Goal: Information Seeking & Learning: Find specific fact

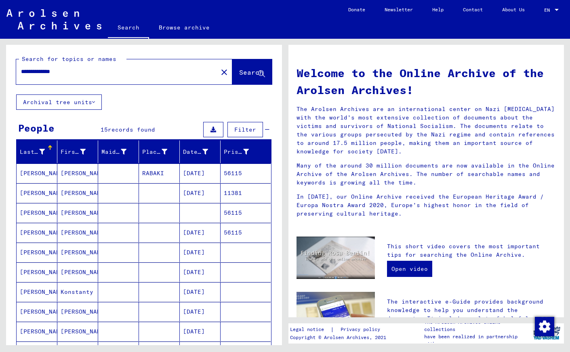
drag, startPoint x: 81, startPoint y: 71, endPoint x: -4, endPoint y: 69, distance: 85.2
click at [21, 69] on input "**********" at bounding box center [114, 71] width 187 height 8
paste input "**********"
drag, startPoint x: 46, startPoint y: 71, endPoint x: 116, endPoint y: 74, distance: 70.7
click at [116, 74] on input "**********" at bounding box center [114, 71] width 187 height 8
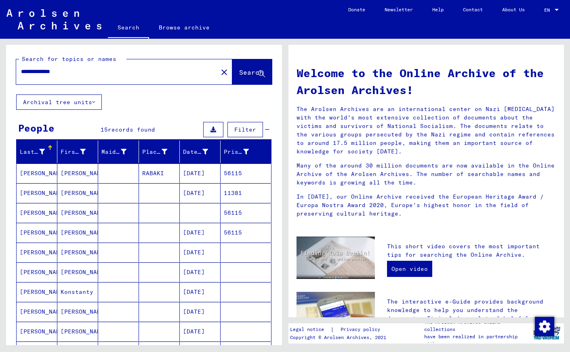
click at [123, 75] on input "**********" at bounding box center [114, 71] width 187 height 8
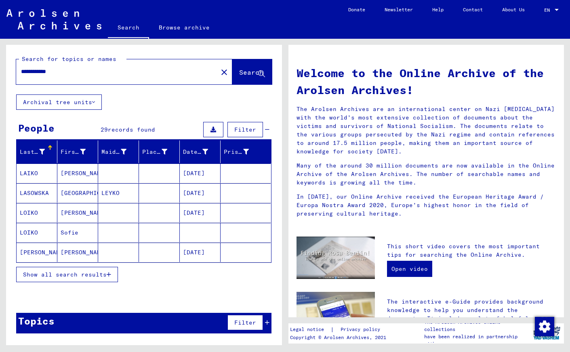
click at [69, 273] on span "Show all search results" at bounding box center [65, 274] width 84 height 7
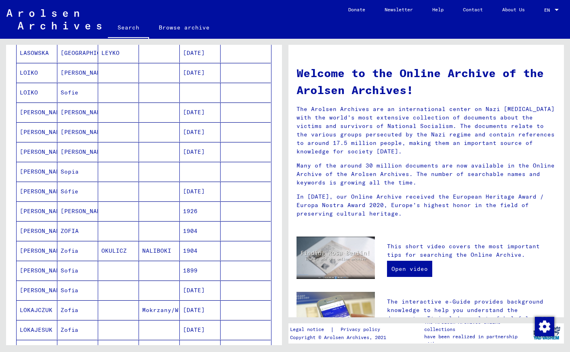
scroll to position [137, 0]
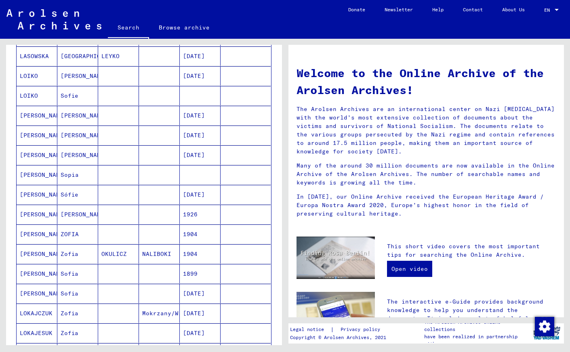
click at [69, 233] on mat-cell "ZOFIA" at bounding box center [77, 233] width 41 height 19
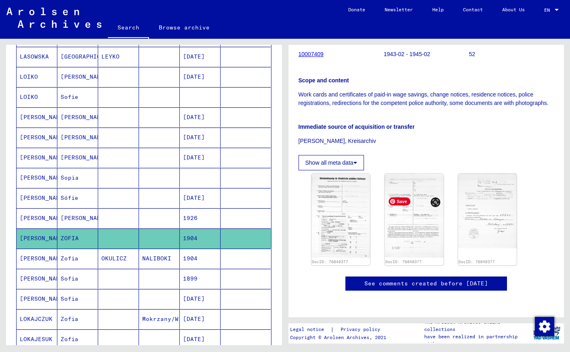
scroll to position [180, 0]
click at [341, 172] on img at bounding box center [341, 216] width 62 height 89
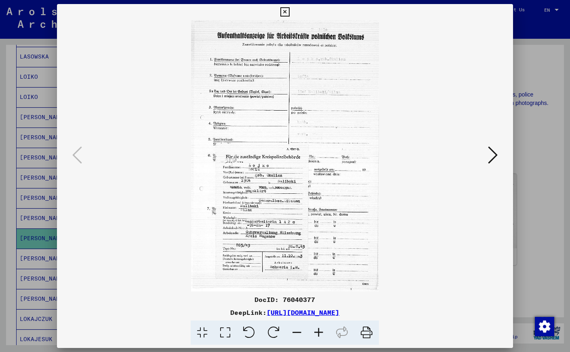
click at [318, 332] on icon at bounding box center [319, 333] width 22 height 25
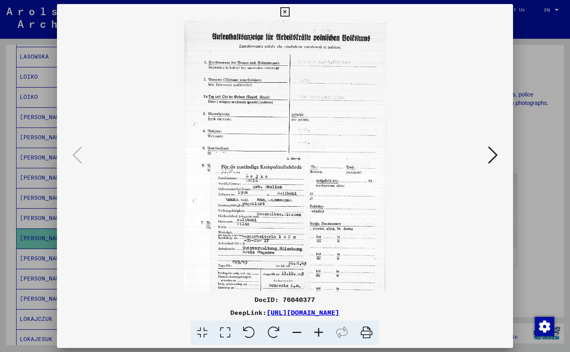
click at [318, 332] on icon at bounding box center [319, 333] width 22 height 25
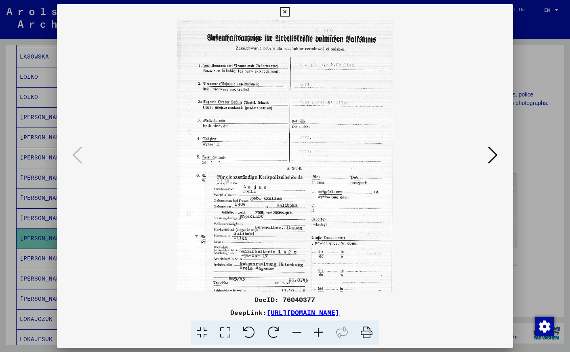
click at [318, 332] on icon at bounding box center [319, 333] width 22 height 25
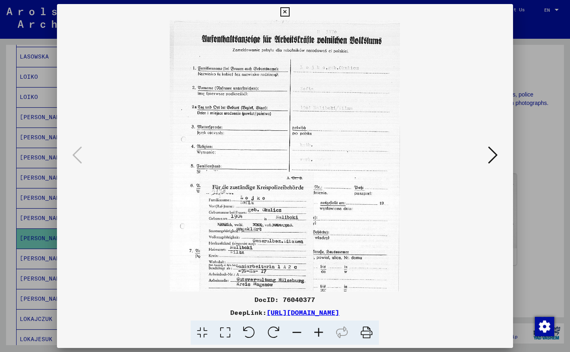
click at [318, 332] on icon at bounding box center [319, 333] width 22 height 25
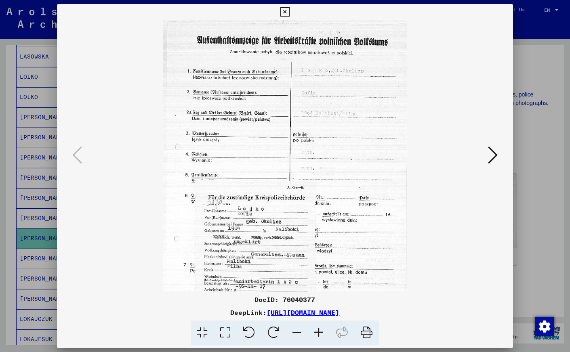
click at [318, 332] on icon at bounding box center [319, 333] width 22 height 25
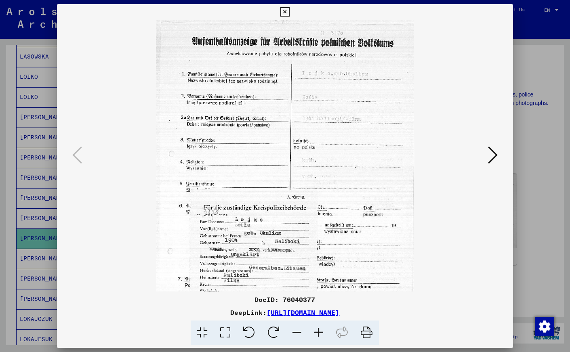
click at [318, 332] on icon at bounding box center [319, 333] width 22 height 25
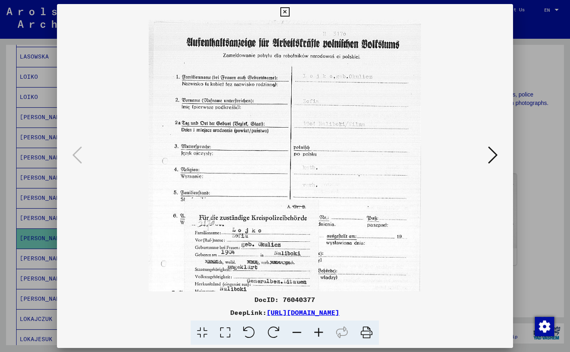
click at [318, 332] on icon at bounding box center [319, 333] width 22 height 25
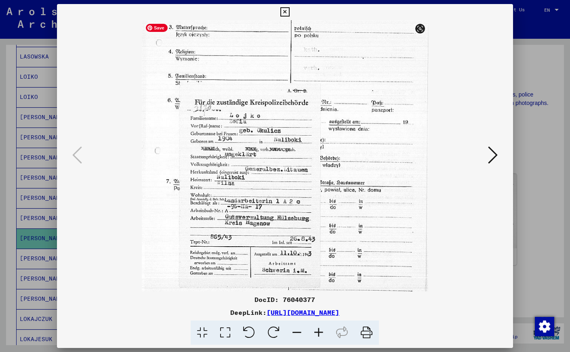
scroll to position [129, 0]
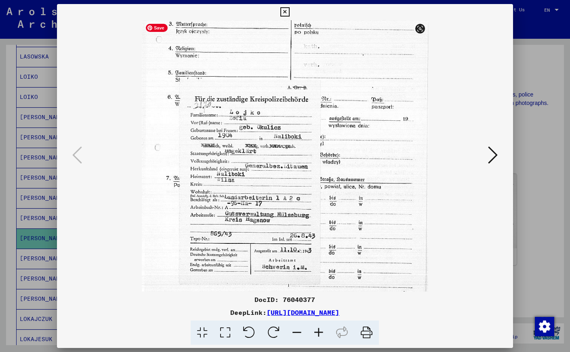
drag, startPoint x: 319, startPoint y: 241, endPoint x: 333, endPoint y: 112, distance: 129.5
click at [333, 112] on img at bounding box center [285, 97] width 286 height 413
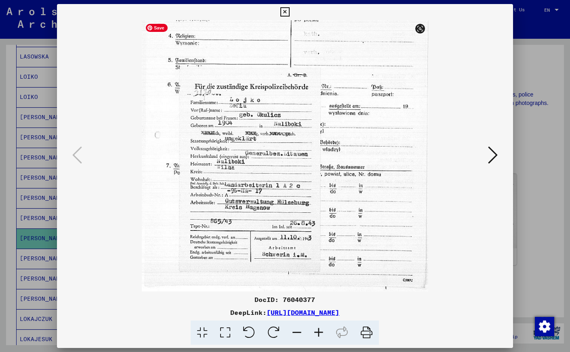
drag, startPoint x: 334, startPoint y: 212, endPoint x: 332, endPoint y: 184, distance: 28.4
click at [332, 184] on img at bounding box center [285, 85] width 286 height 413
click at [289, 13] on icon at bounding box center [284, 12] width 9 height 10
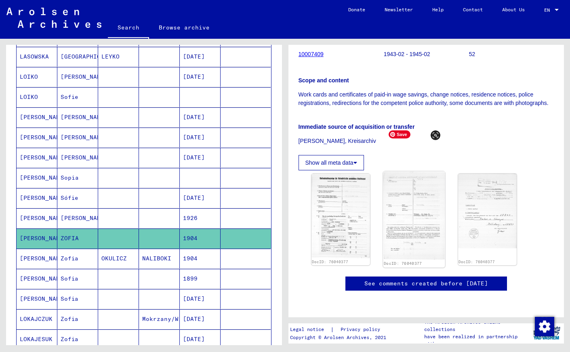
click at [420, 172] on img at bounding box center [414, 216] width 62 height 89
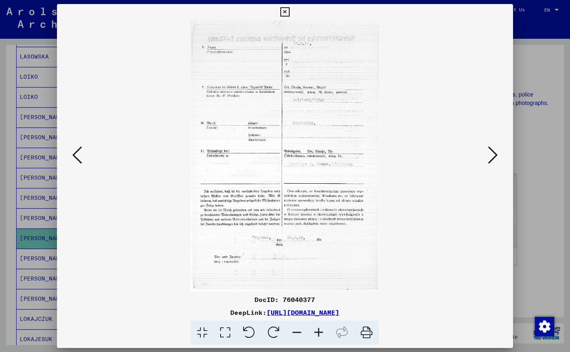
click at [318, 329] on icon at bounding box center [319, 333] width 22 height 25
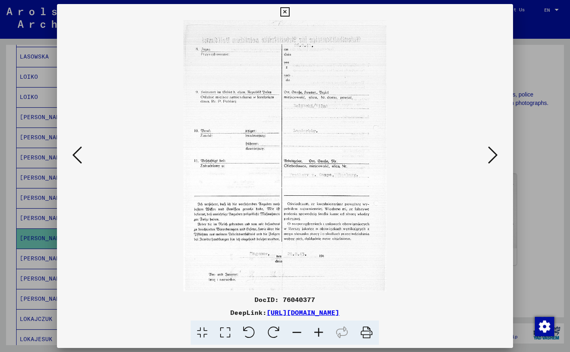
click at [318, 329] on icon at bounding box center [319, 333] width 22 height 25
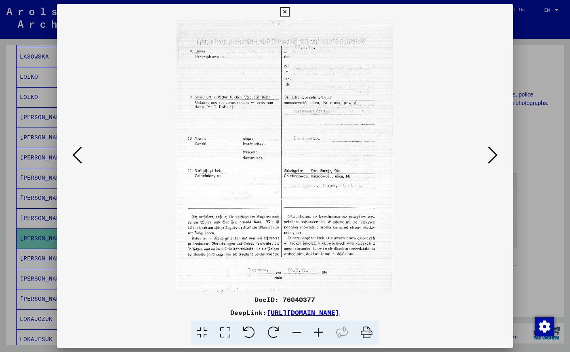
click at [318, 329] on icon at bounding box center [319, 333] width 22 height 25
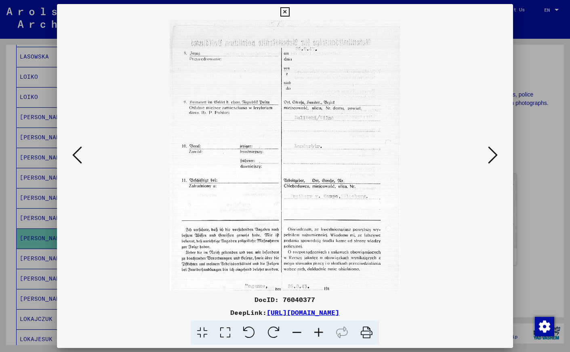
click at [318, 329] on icon at bounding box center [319, 333] width 22 height 25
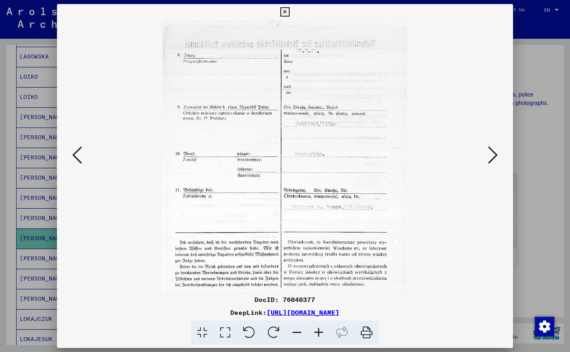
click at [318, 329] on icon at bounding box center [319, 333] width 22 height 25
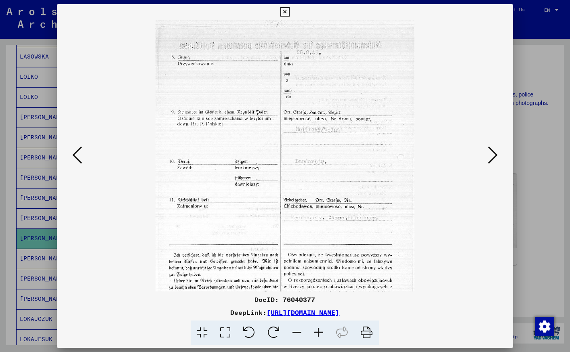
click at [318, 329] on icon at bounding box center [319, 333] width 22 height 25
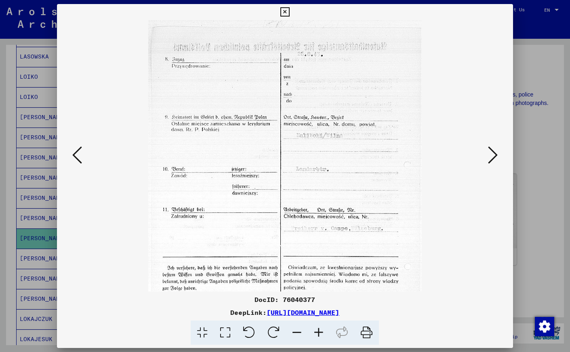
click at [318, 329] on icon at bounding box center [319, 333] width 22 height 25
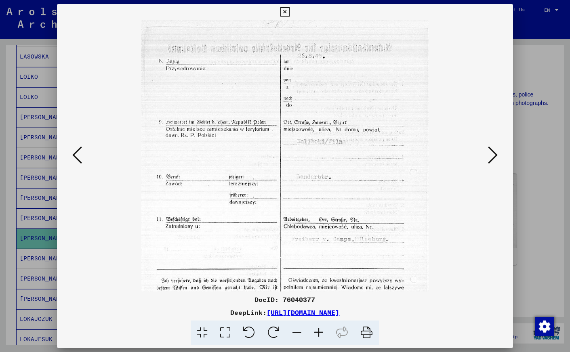
click at [318, 329] on icon at bounding box center [319, 333] width 22 height 25
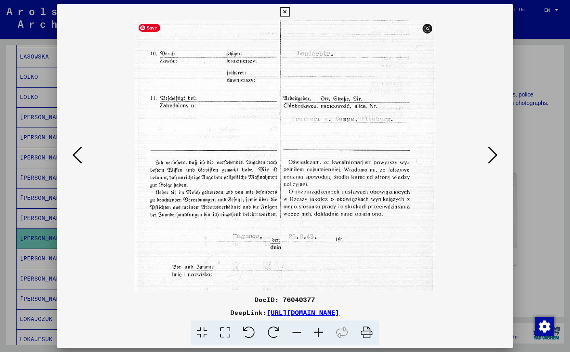
scroll to position [161, 0]
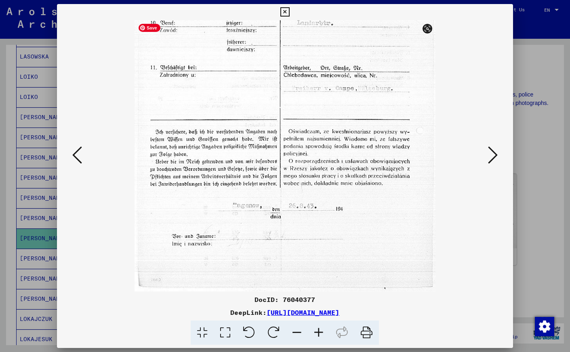
drag, startPoint x: 346, startPoint y: 260, endPoint x: 354, endPoint y: 79, distance: 181.4
click at [354, 79] on img at bounding box center [284, 75] width 301 height 433
click at [491, 154] on icon at bounding box center [493, 154] width 10 height 19
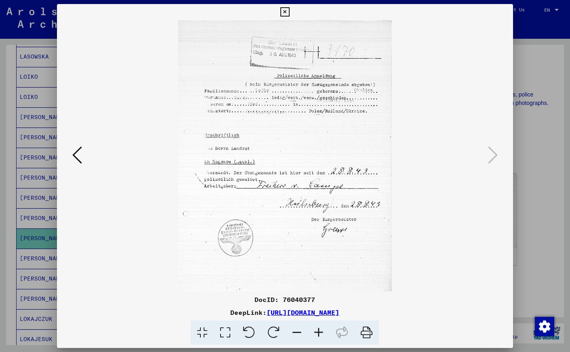
scroll to position [0, 0]
click at [319, 331] on icon at bounding box center [319, 333] width 22 height 25
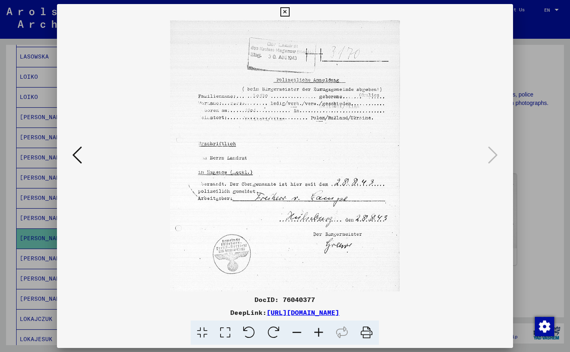
click at [319, 331] on icon at bounding box center [319, 333] width 22 height 25
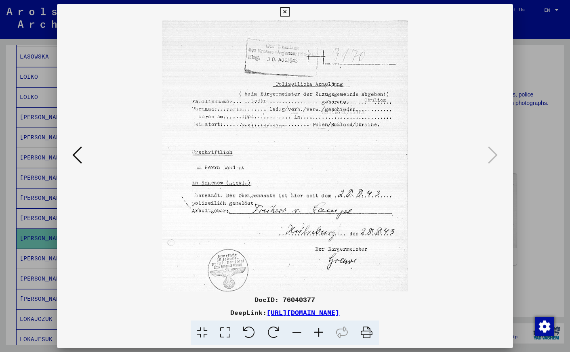
click at [319, 331] on icon at bounding box center [319, 333] width 22 height 25
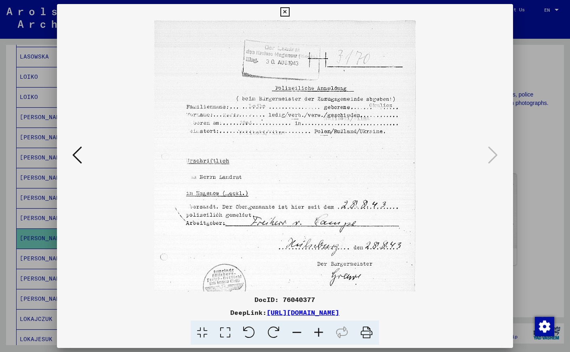
click at [319, 331] on icon at bounding box center [319, 333] width 22 height 25
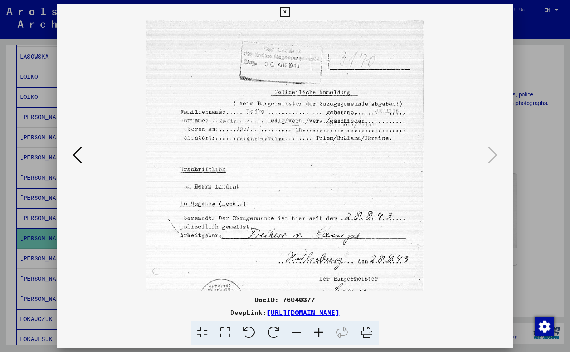
click at [319, 331] on icon at bounding box center [319, 333] width 22 height 25
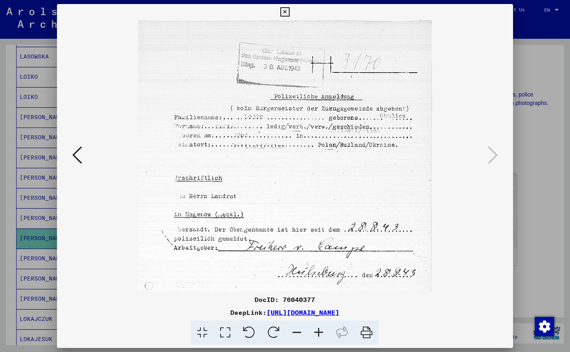
click at [319, 331] on icon at bounding box center [319, 333] width 22 height 25
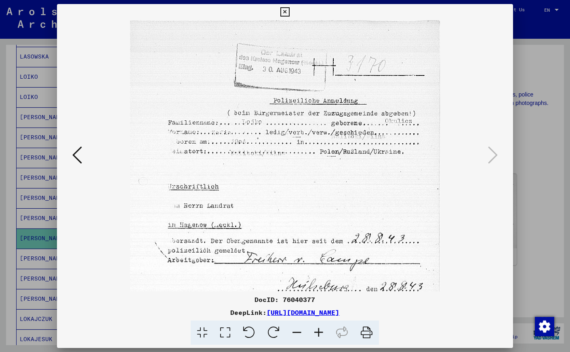
click at [319, 331] on icon at bounding box center [319, 333] width 22 height 25
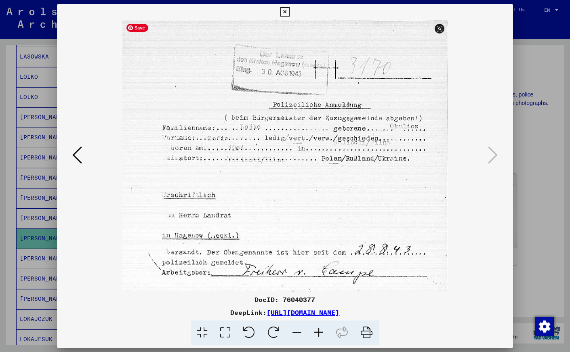
drag, startPoint x: 333, startPoint y: 260, endPoint x: 333, endPoint y: 245, distance: 15.3
click at [333, 245] on img at bounding box center [284, 226] width 325 height 413
drag, startPoint x: 329, startPoint y: 256, endPoint x: 344, endPoint y: 229, distance: 30.5
click at [344, 229] on img at bounding box center [284, 226] width 325 height 413
click at [289, 11] on icon at bounding box center [284, 12] width 9 height 10
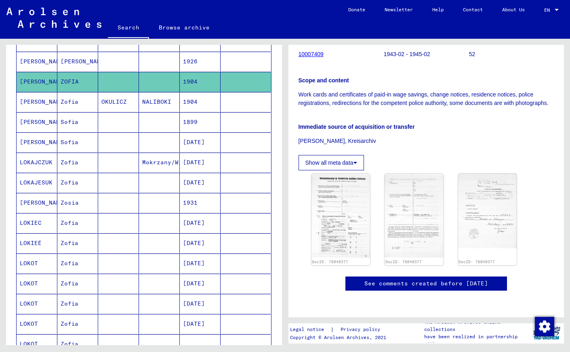
scroll to position [302, 0]
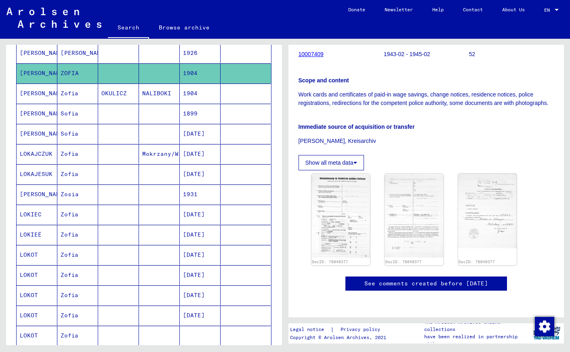
click at [31, 90] on mat-cell "[PERSON_NAME]" at bounding box center [37, 94] width 41 height 20
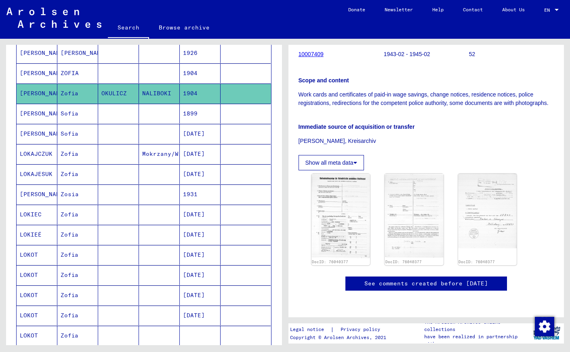
click at [31, 90] on mat-cell "[PERSON_NAME]" at bounding box center [37, 94] width 41 height 20
click at [354, 155] on button "Show all meta data" at bounding box center [330, 162] width 65 height 15
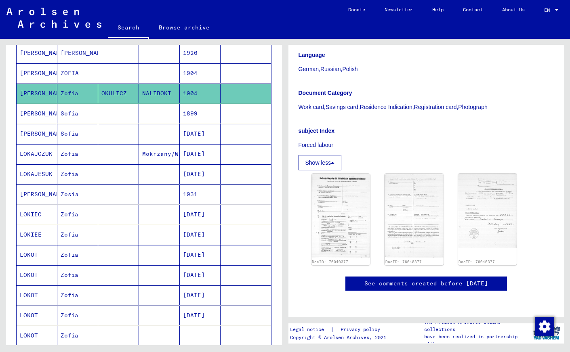
scroll to position [352, 0]
click at [348, 172] on img at bounding box center [341, 216] width 62 height 89
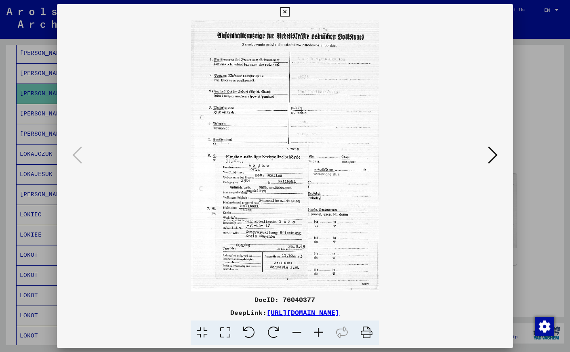
click at [365, 331] on icon at bounding box center [366, 333] width 25 height 25
click at [492, 153] on icon at bounding box center [493, 154] width 10 height 19
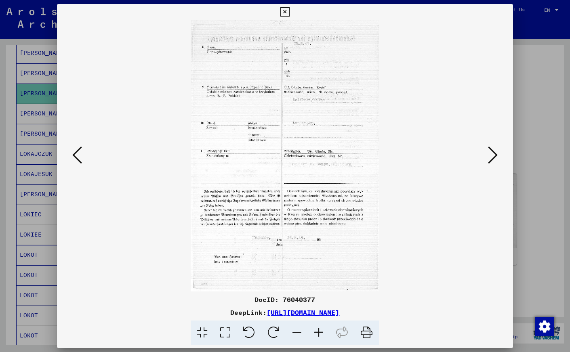
click at [363, 333] on icon at bounding box center [366, 333] width 25 height 25
click at [494, 149] on icon at bounding box center [493, 154] width 10 height 19
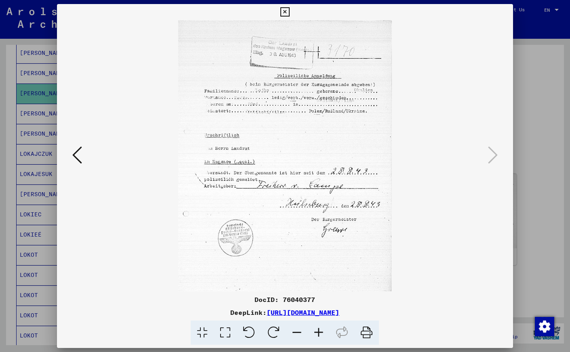
click at [368, 331] on icon at bounding box center [366, 333] width 25 height 25
click at [11, 177] on div at bounding box center [285, 176] width 570 height 352
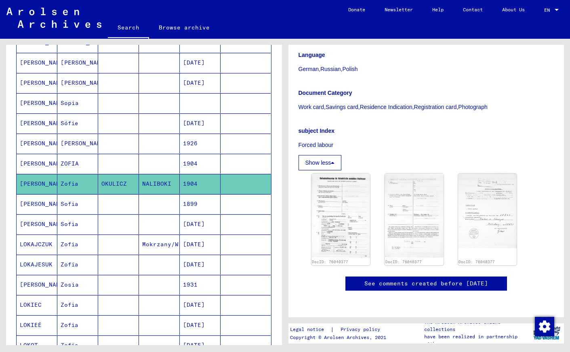
scroll to position [0, 0]
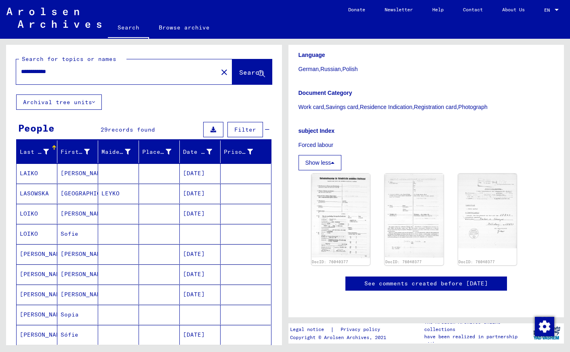
drag, startPoint x: 71, startPoint y: 71, endPoint x: 9, endPoint y: 71, distance: 61.8
click at [21, 71] on input "**********" at bounding box center [117, 71] width 192 height 8
paste input "**********"
drag, startPoint x: 94, startPoint y: 72, endPoint x: 197, endPoint y: 74, distance: 103.4
click at [197, 74] on input "**********" at bounding box center [117, 71] width 192 height 8
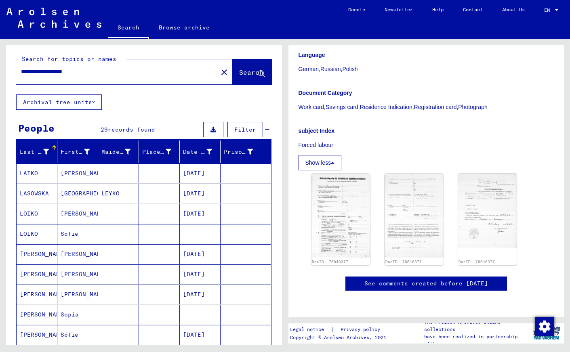
click at [247, 71] on span "Search" at bounding box center [251, 72] width 24 height 8
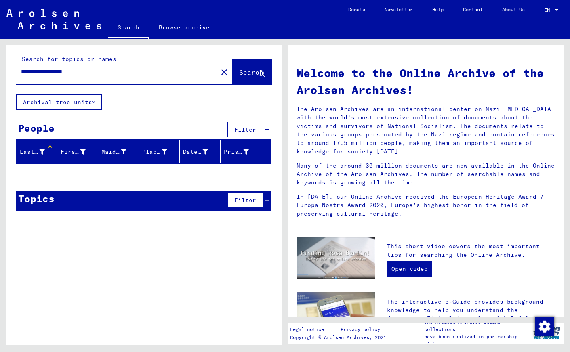
click at [39, 72] on input "**********" at bounding box center [114, 71] width 187 height 8
click at [241, 66] on button "Search" at bounding box center [252, 71] width 40 height 25
drag, startPoint x: 42, startPoint y: 72, endPoint x: 9, endPoint y: 72, distance: 33.1
click at [21, 72] on input "**********" at bounding box center [114, 71] width 187 height 8
click at [248, 70] on span "Search" at bounding box center [251, 72] width 24 height 8
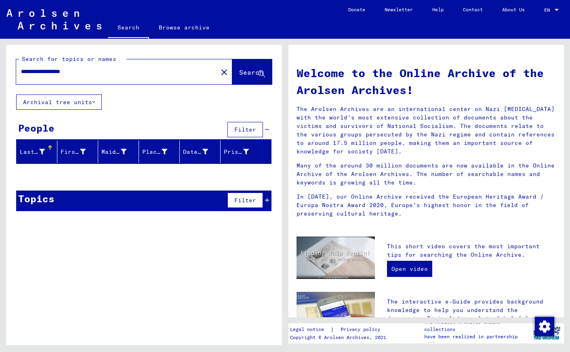
drag, startPoint x: 38, startPoint y: 71, endPoint x: -9, endPoint y: 71, distance: 47.2
click at [21, 71] on input "**********" at bounding box center [114, 71] width 187 height 8
click at [251, 78] on button "Search" at bounding box center [252, 71] width 40 height 25
drag, startPoint x: 48, startPoint y: 73, endPoint x: -27, endPoint y: 73, distance: 75.5
click at [21, 73] on input "**********" at bounding box center [114, 71] width 187 height 8
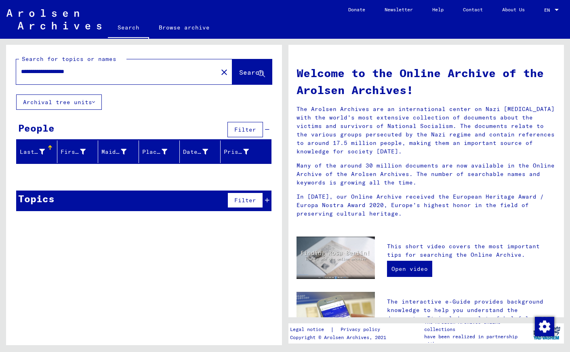
type input "**********"
click at [239, 71] on span "Search" at bounding box center [251, 72] width 24 height 8
click at [35, 72] on input "**********" at bounding box center [114, 71] width 187 height 8
click at [72, 70] on input "**********" at bounding box center [114, 71] width 187 height 8
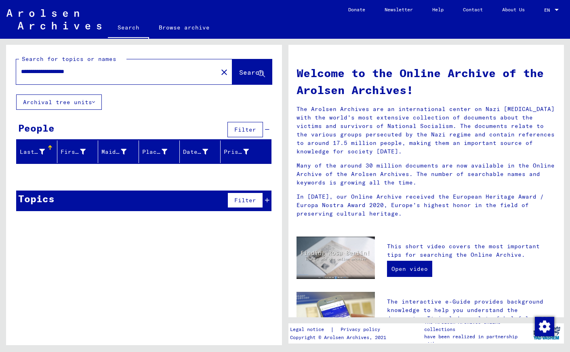
click at [72, 70] on input "**********" at bounding box center [114, 71] width 187 height 8
